Goal: Check status: Check status

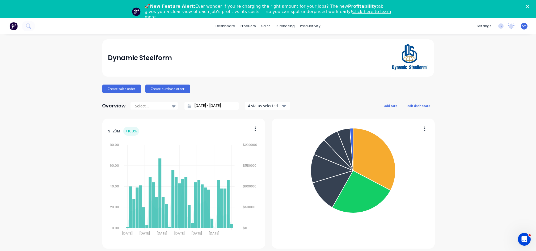
click at [263, 26] on div "sales" at bounding box center [266, 26] width 15 height 8
click at [279, 42] on div "Sales Orders" at bounding box center [283, 43] width 22 height 5
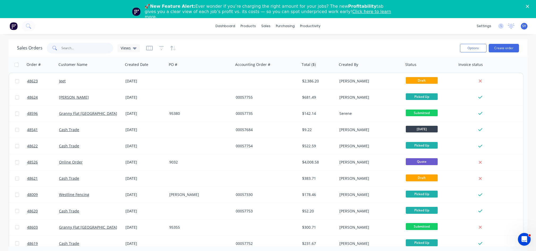
click at [79, 45] on input "text" at bounding box center [88, 48] width 52 height 11
type input "44762"
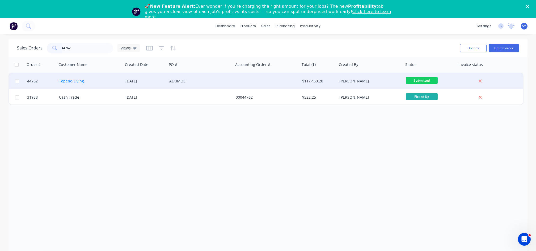
click at [74, 82] on link "Topend Living" at bounding box center [71, 80] width 25 height 5
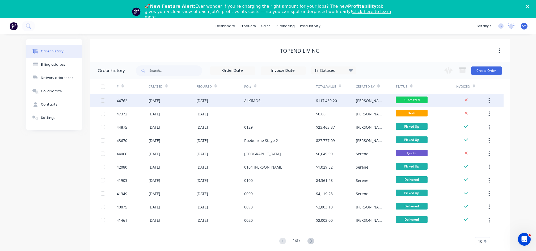
click at [208, 100] on div "[DATE]" at bounding box center [202, 101] width 12 height 6
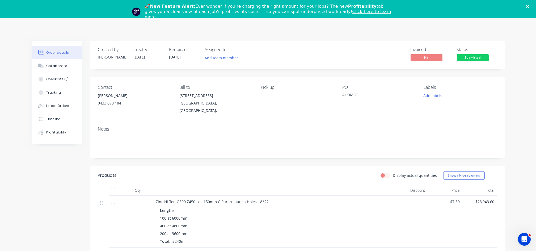
click at [529, 7] on icon "Close" at bounding box center [527, 6] width 3 height 3
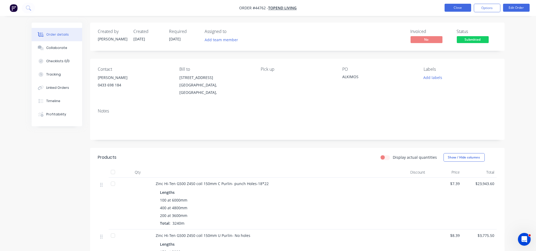
click at [462, 8] on button "Close" at bounding box center [458, 8] width 27 height 8
